Goal: Task Accomplishment & Management: Use online tool/utility

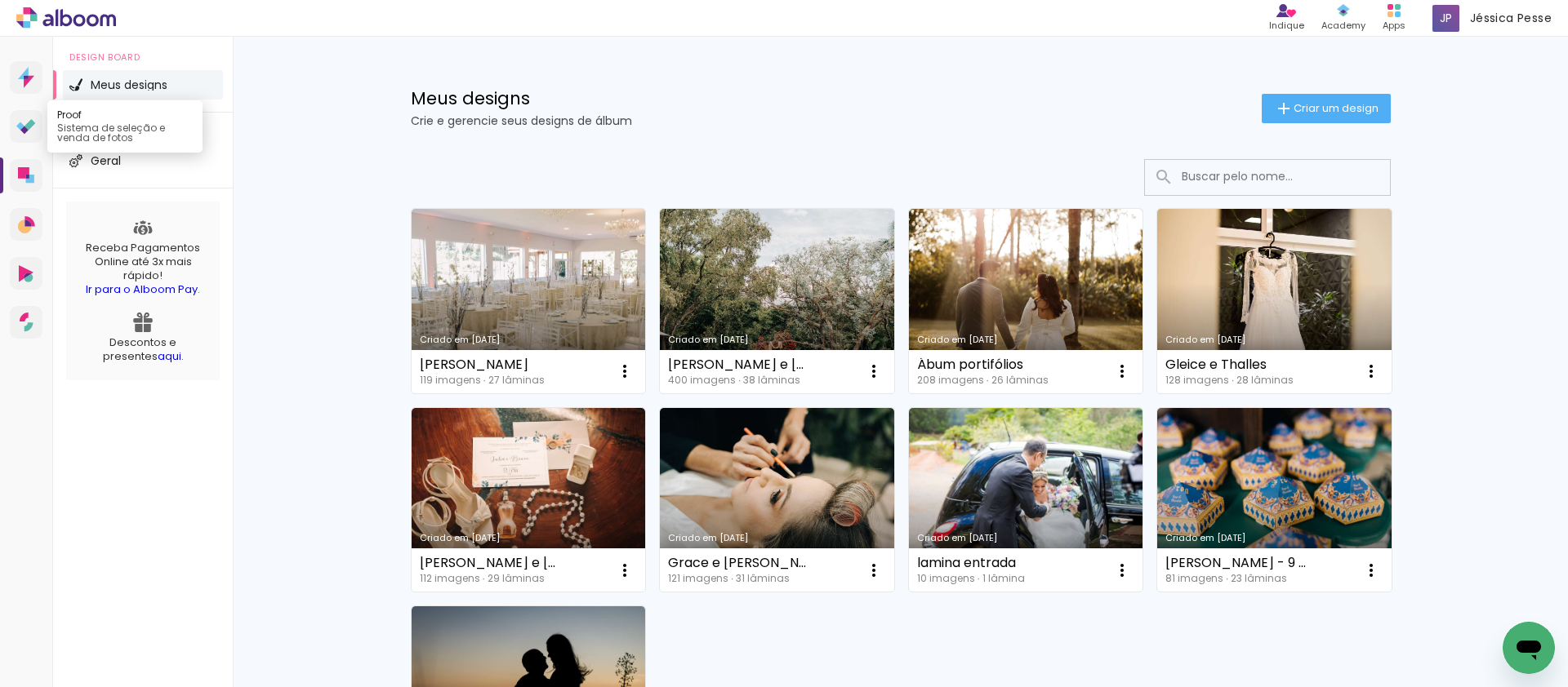
click at [31, 130] on icon at bounding box center [26, 127] width 20 height 15
